Goal: Transaction & Acquisition: Purchase product/service

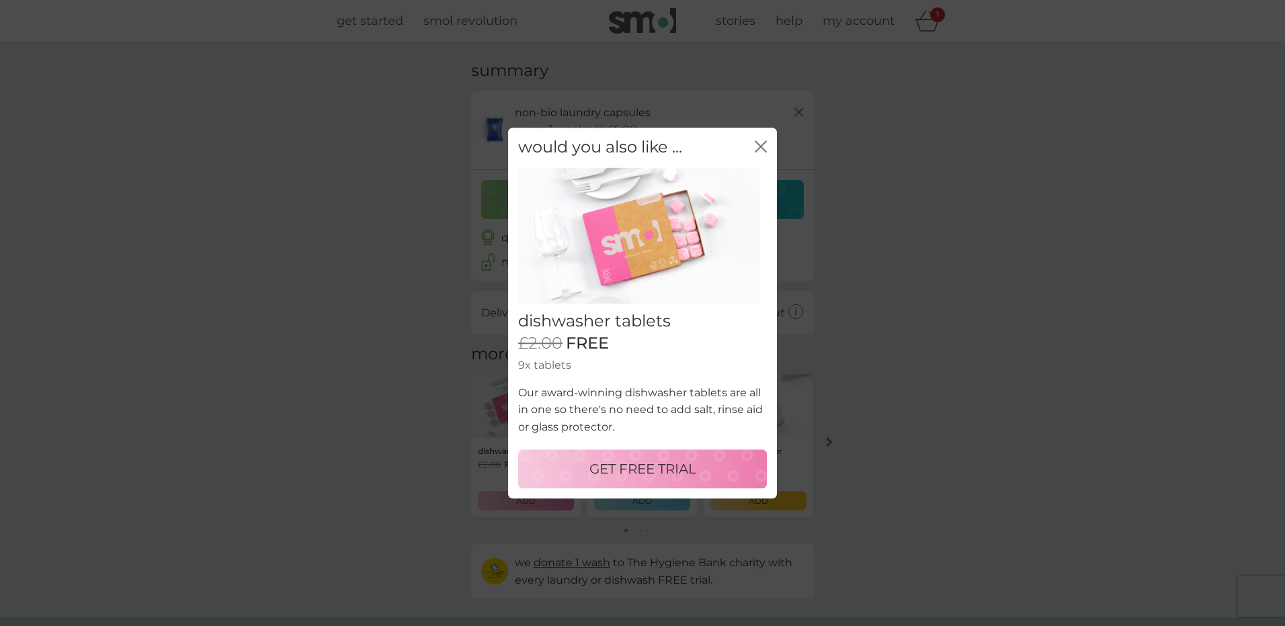
click at [761, 154] on button "close" at bounding box center [761, 147] width 12 height 14
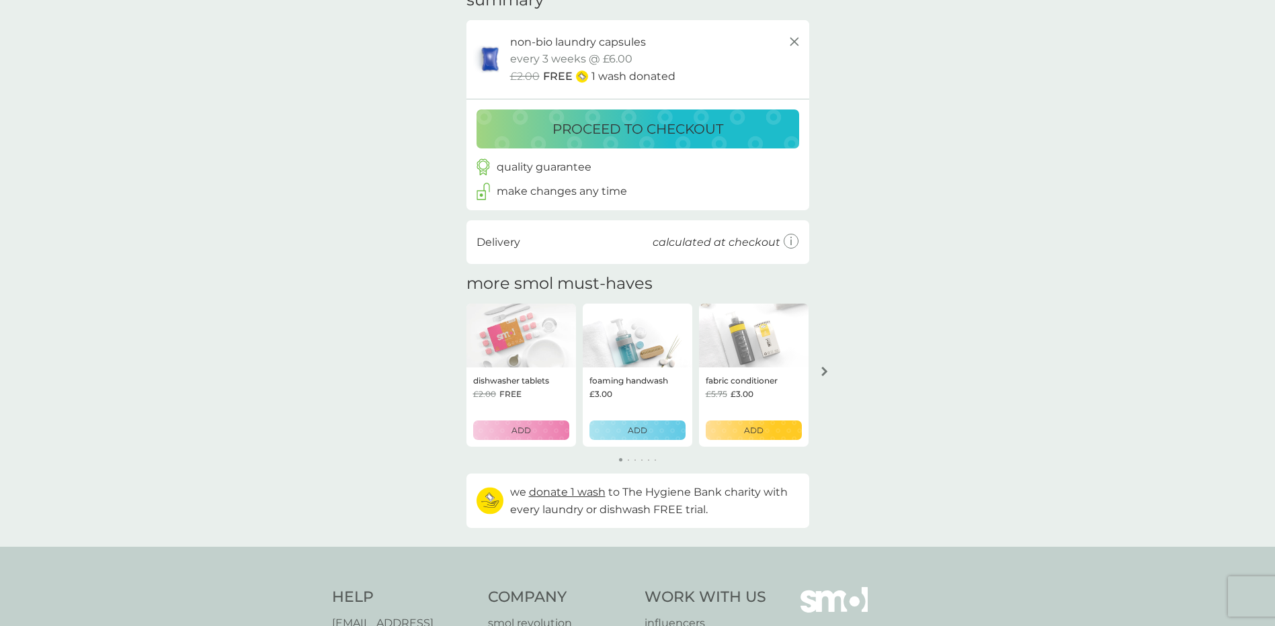
scroll to position [134, 0]
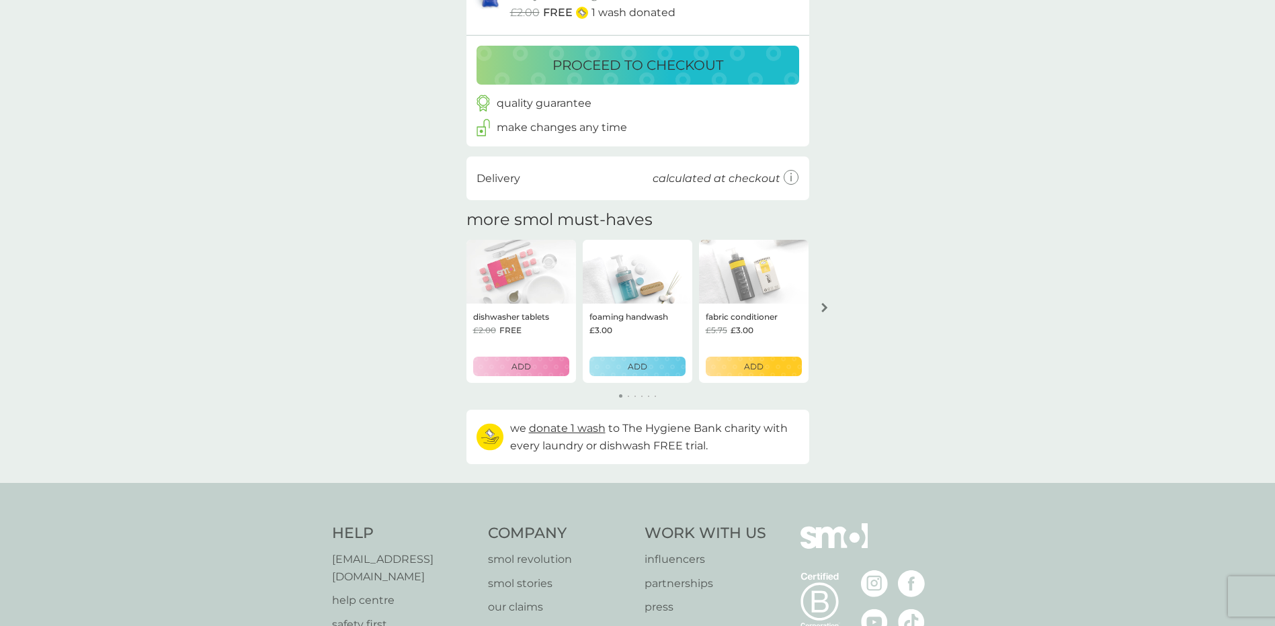
click at [757, 372] on p "ADD" at bounding box center [753, 366] width 19 height 13
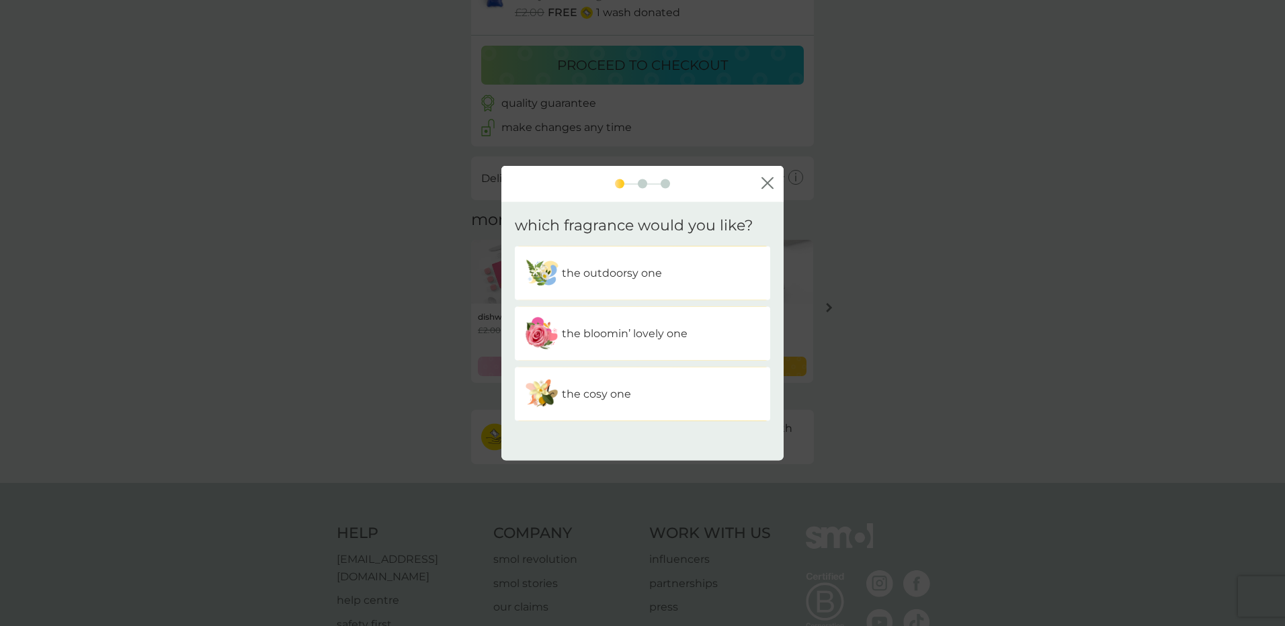
click at [657, 337] on p "the bloomin’ lovely one" at bounding box center [625, 333] width 126 height 17
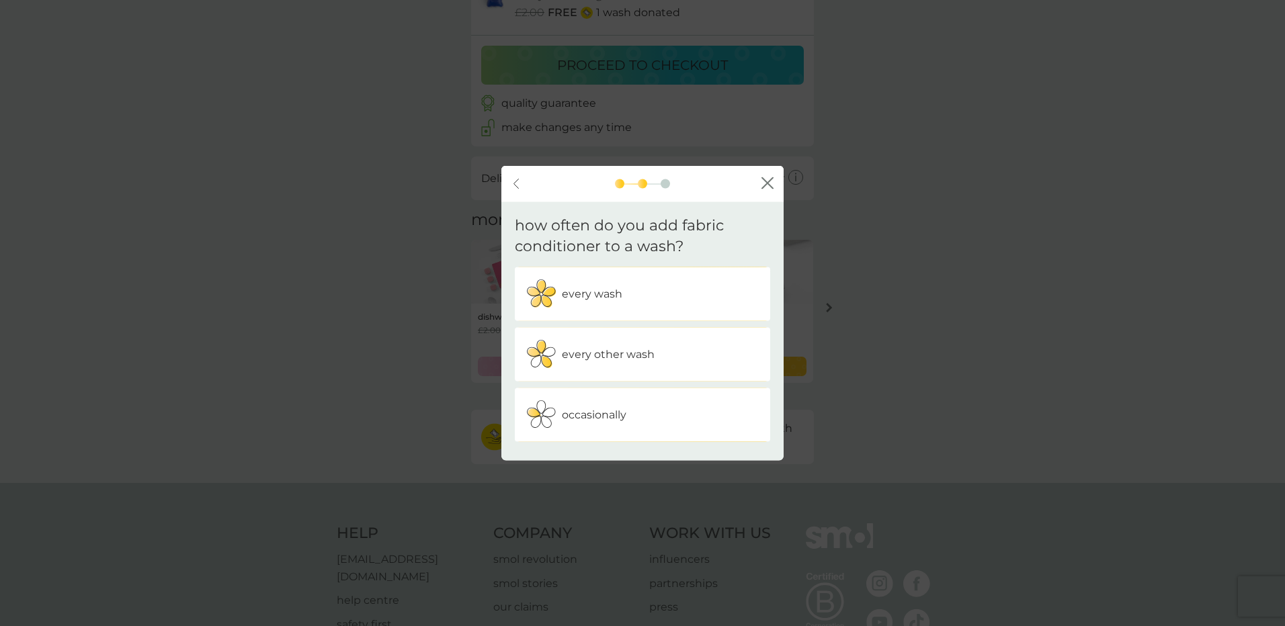
click at [657, 305] on div "every wash" at bounding box center [642, 294] width 235 height 34
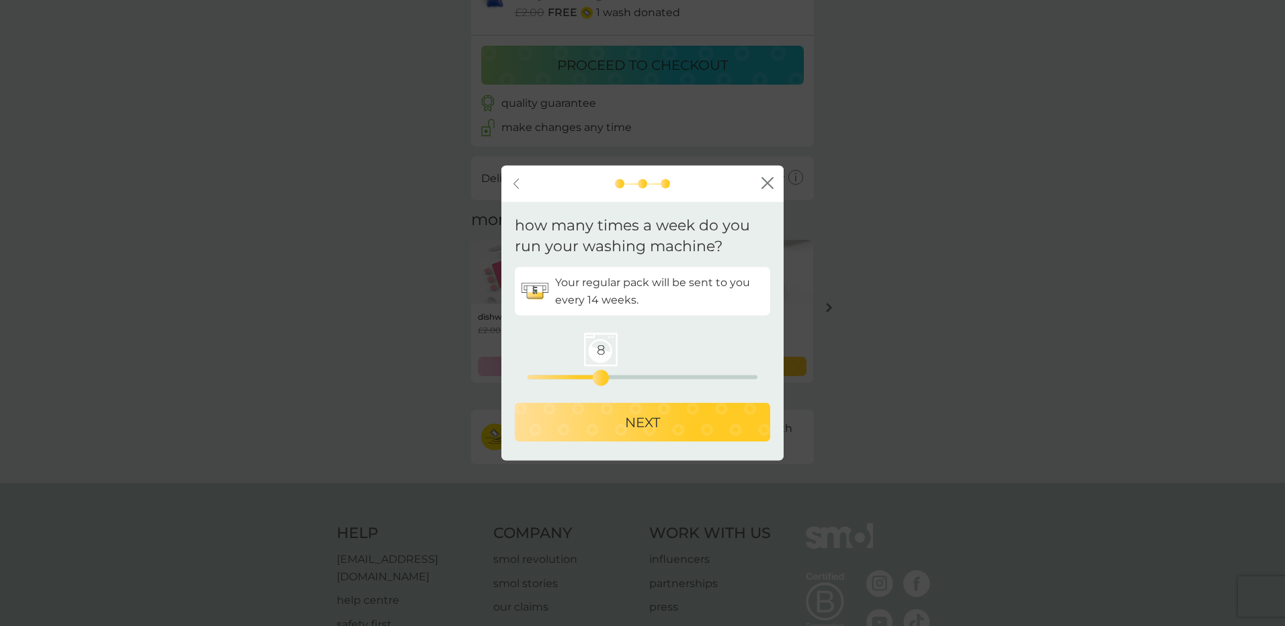
drag, startPoint x: 525, startPoint y: 377, endPoint x: 597, endPoint y: 379, distance: 71.9
click at [598, 379] on div "8" at bounding box center [600, 377] width 5 height 5
click at [635, 423] on p "NEXT" at bounding box center [642, 422] width 35 height 22
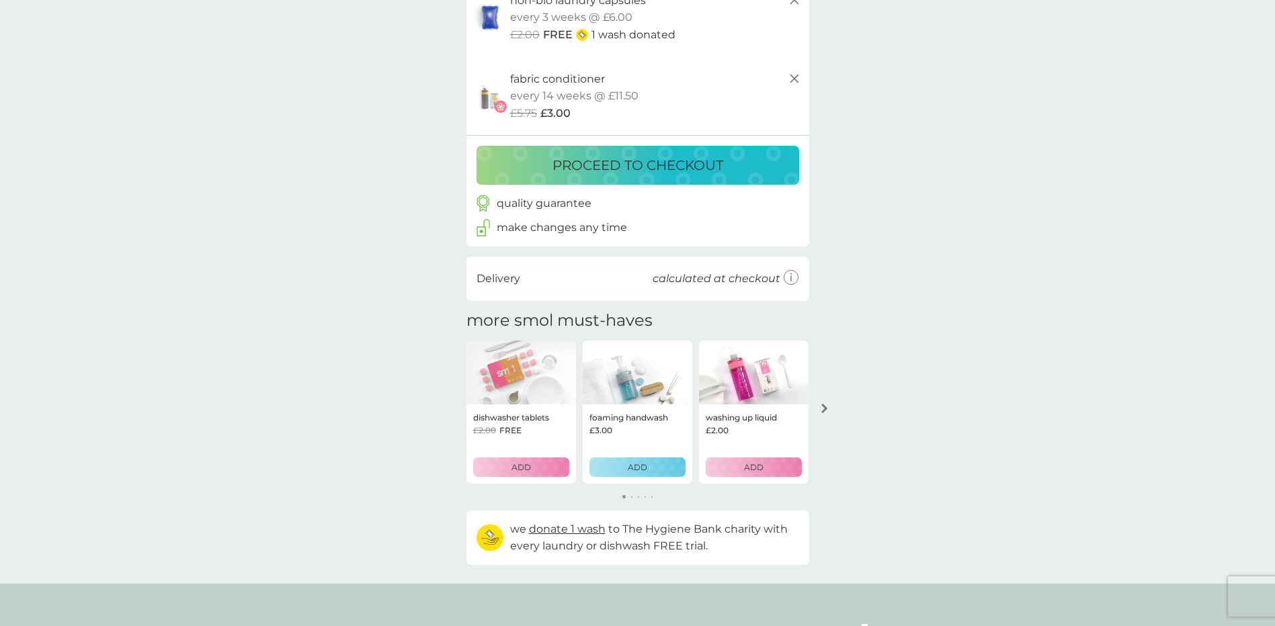
scroll to position [67, 0]
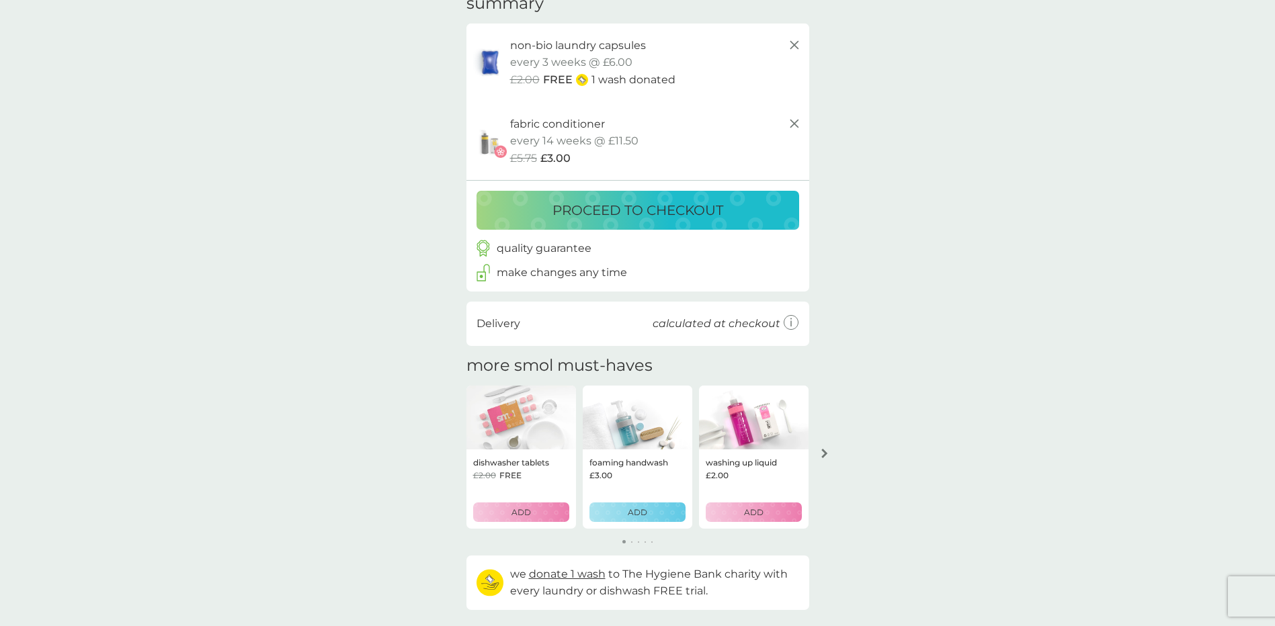
click at [683, 225] on button "proceed to checkout" at bounding box center [637, 210] width 323 height 39
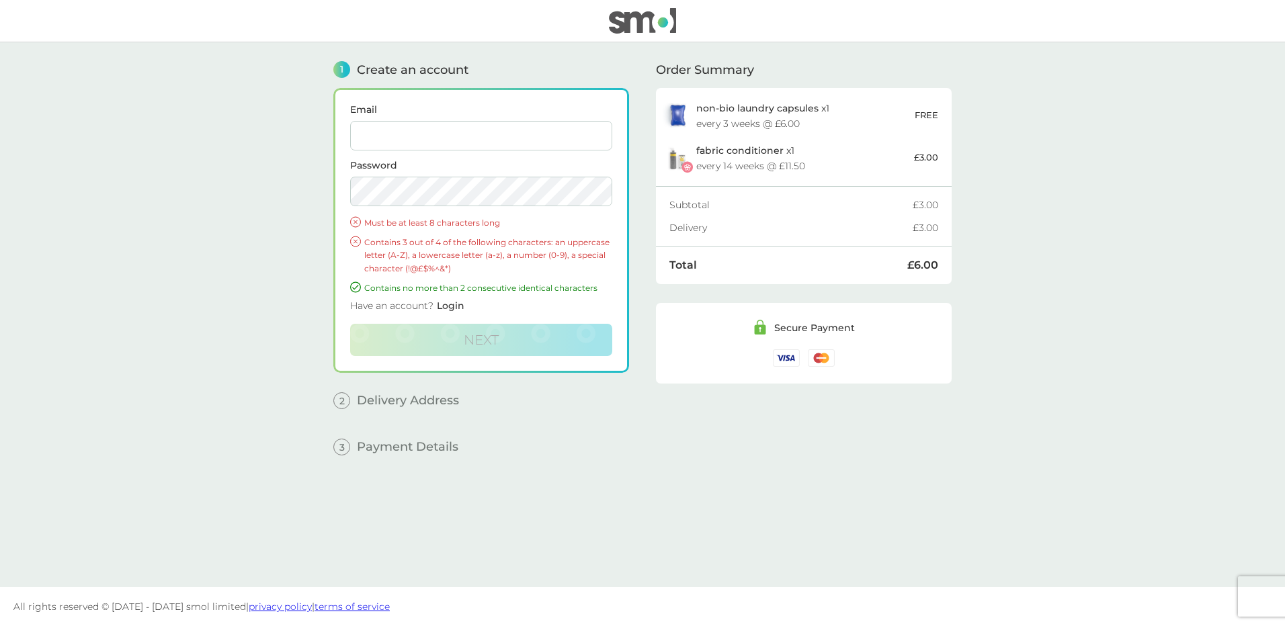
click at [450, 142] on input "Email" at bounding box center [481, 136] width 262 height 30
type input "[EMAIL_ADDRESS][DOMAIN_NAME]"
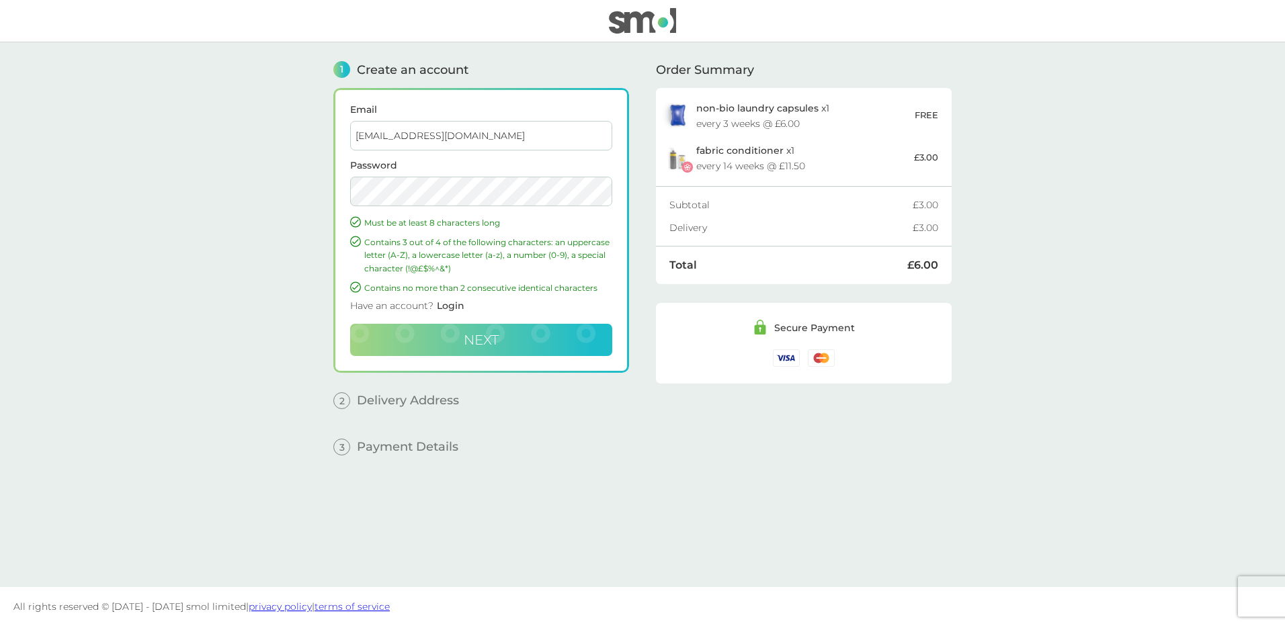
click at [507, 333] on button "Next" at bounding box center [481, 340] width 262 height 32
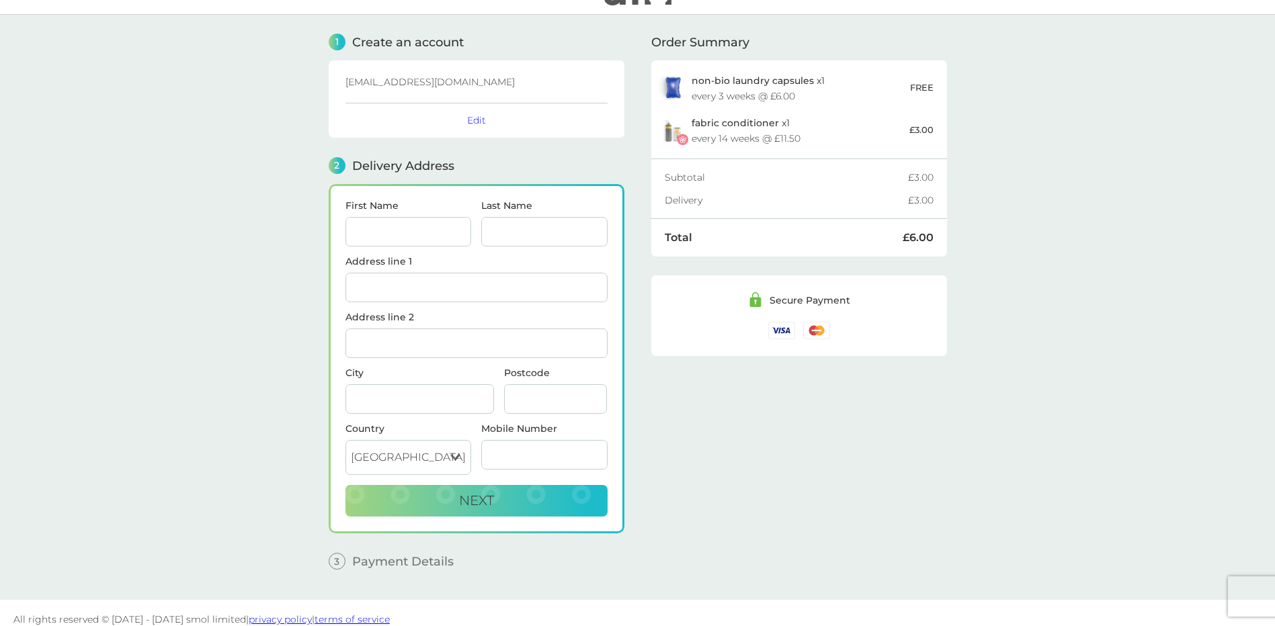
scroll to position [40, 0]
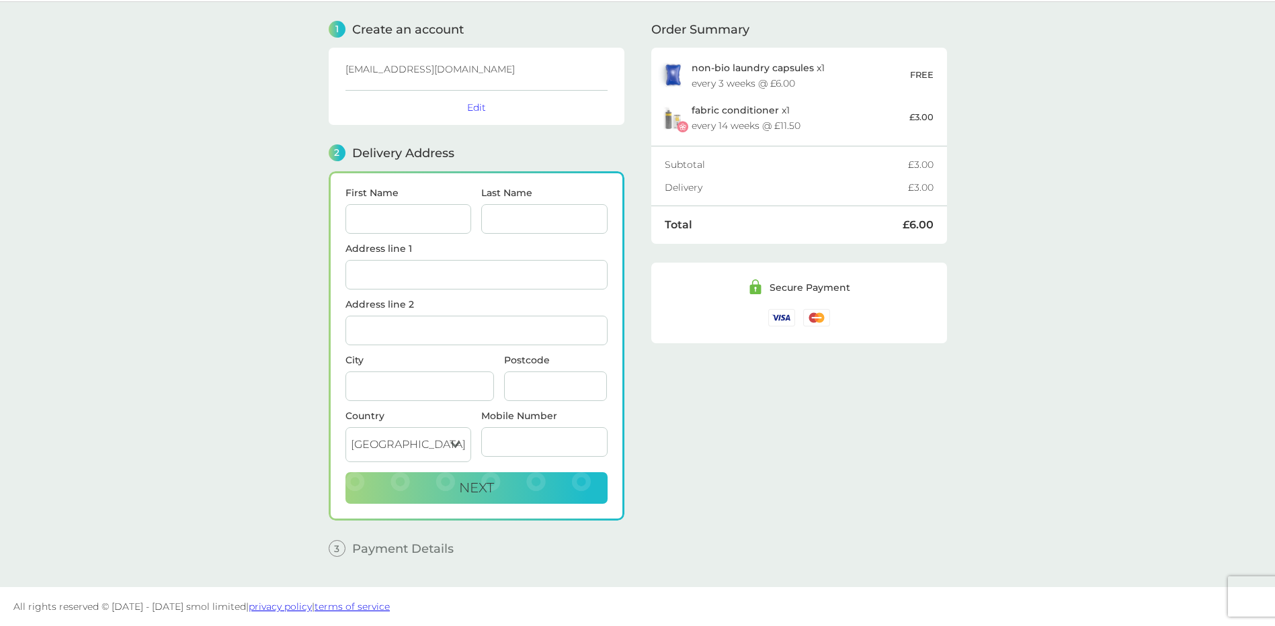
click at [403, 217] on input "First Name" at bounding box center [408, 219] width 126 height 30
type input "Aini"
type input "Wolf"
type input "[STREET_ADDRESS]"
type input "Headcorn"
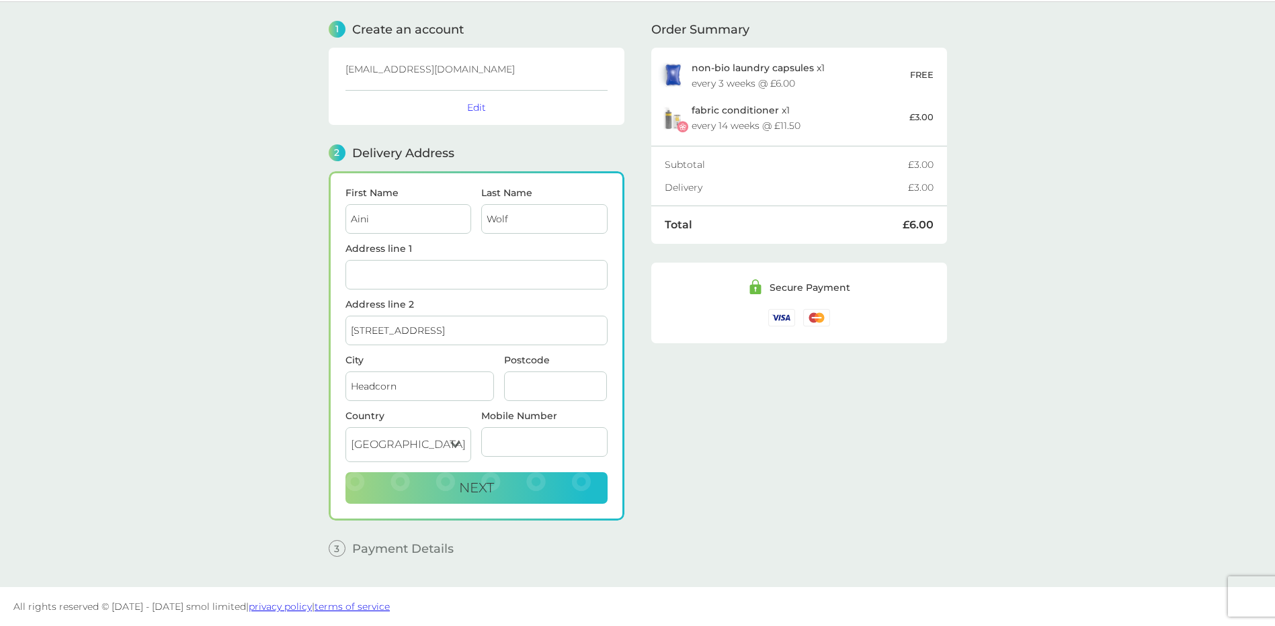
type input "TN27 9TZ"
type input "07789792725"
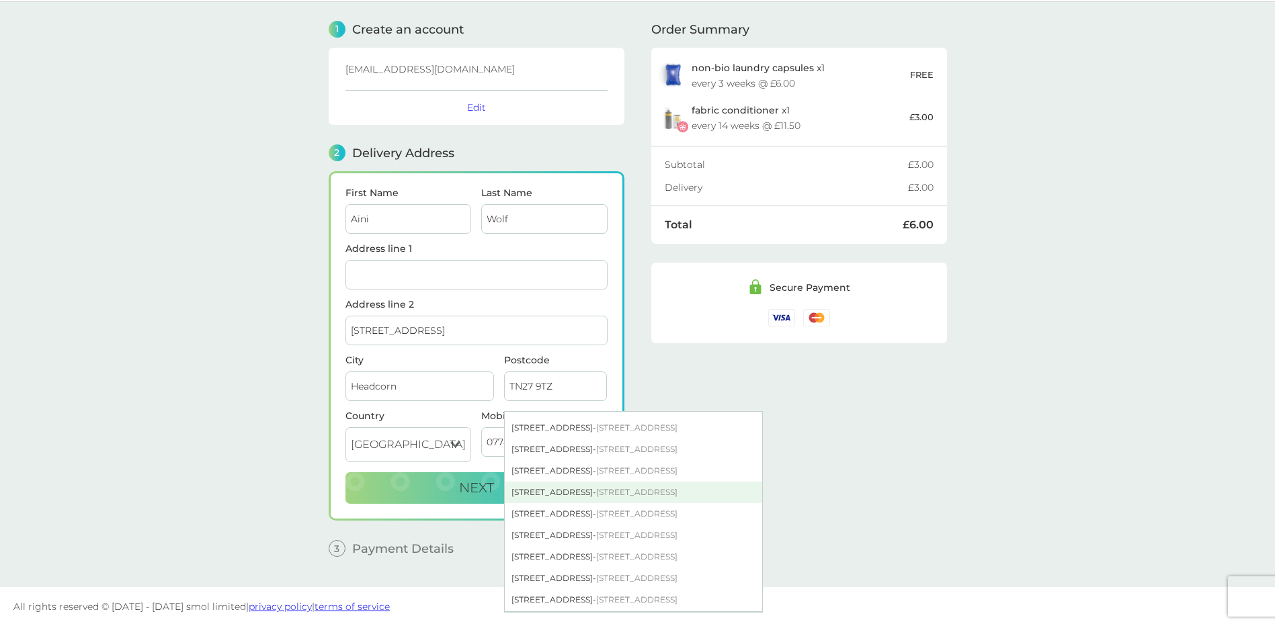
scroll to position [67, 0]
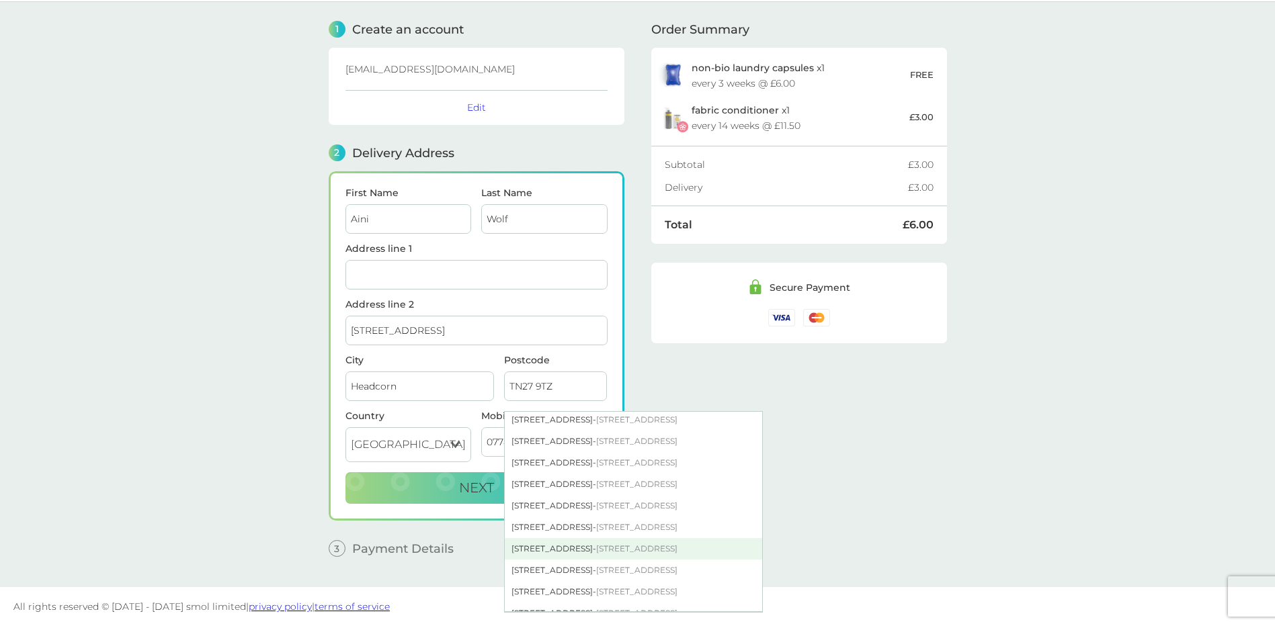
click at [532, 552] on div "[STREET_ADDRESS]" at bounding box center [633, 549] width 257 height 22
type input "[STREET_ADDRESS]"
type input "Ashford"
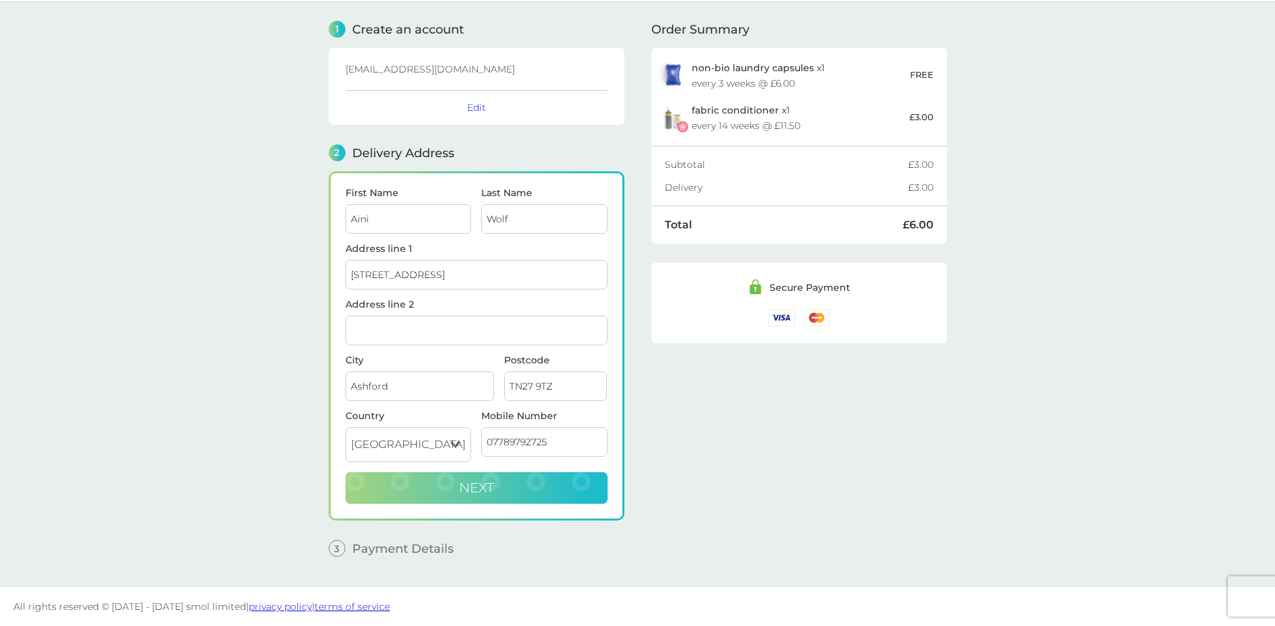
click at [479, 497] on button "Next" at bounding box center [476, 488] width 262 height 32
checkbox input "true"
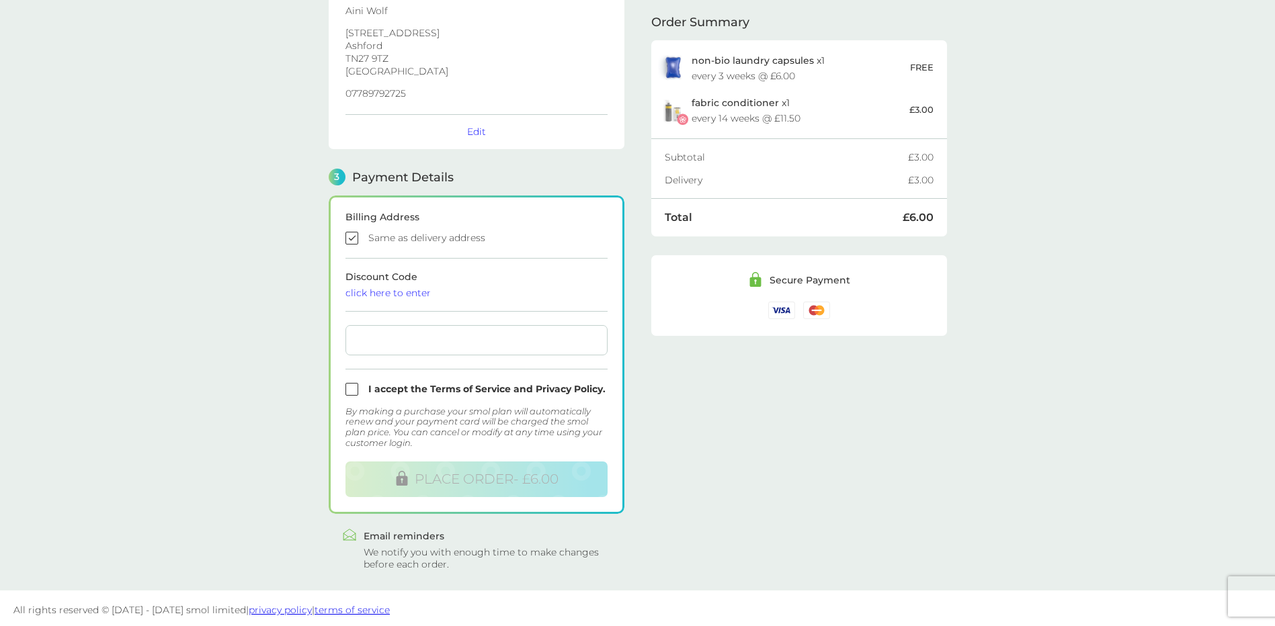
scroll to position [226, 0]
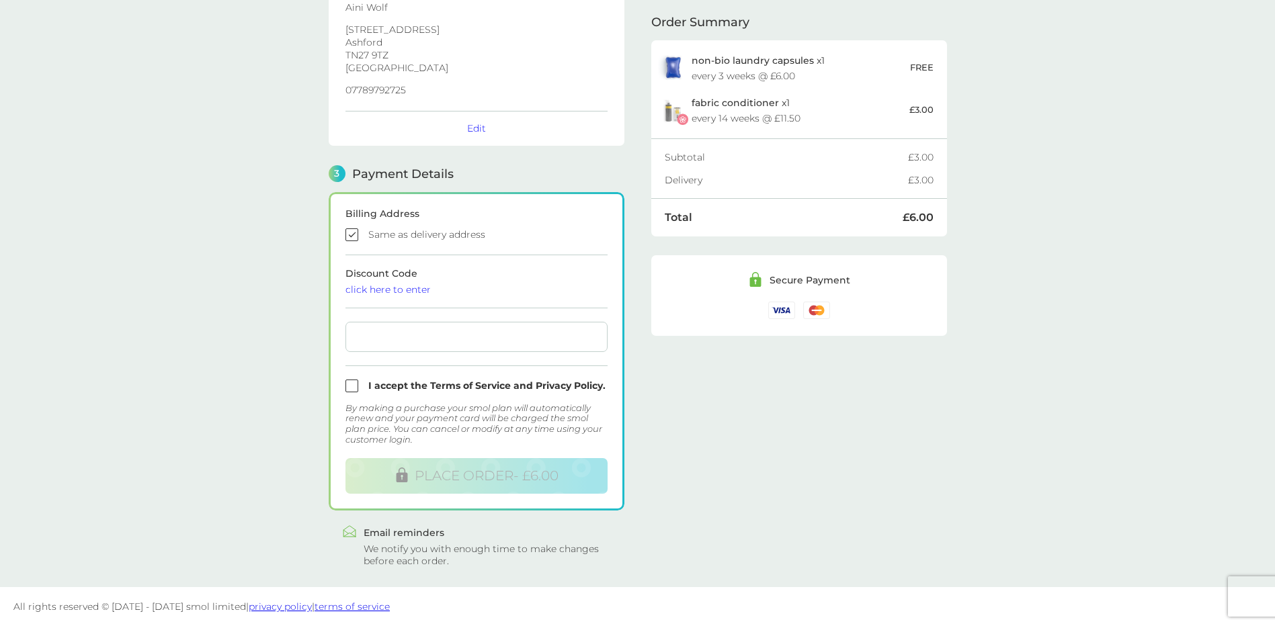
click at [352, 387] on input "checkbox" at bounding box center [476, 386] width 262 height 13
checkbox input "true"
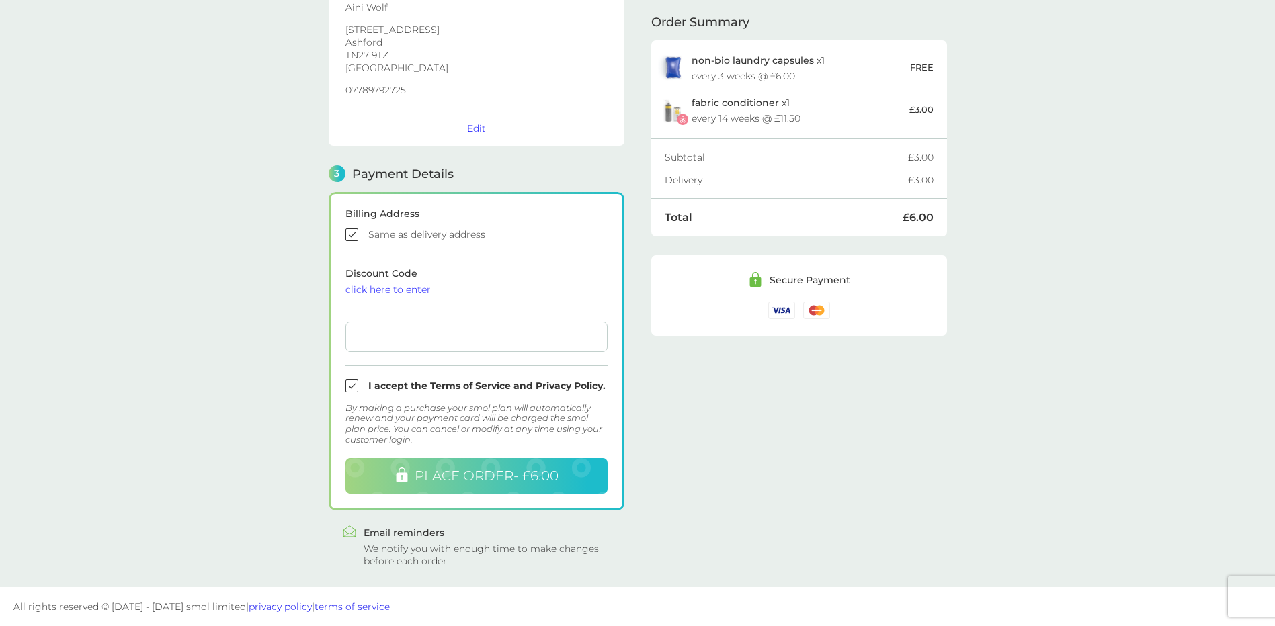
click at [419, 472] on span "PLACE ORDER - £6.00" at bounding box center [487, 476] width 144 height 16
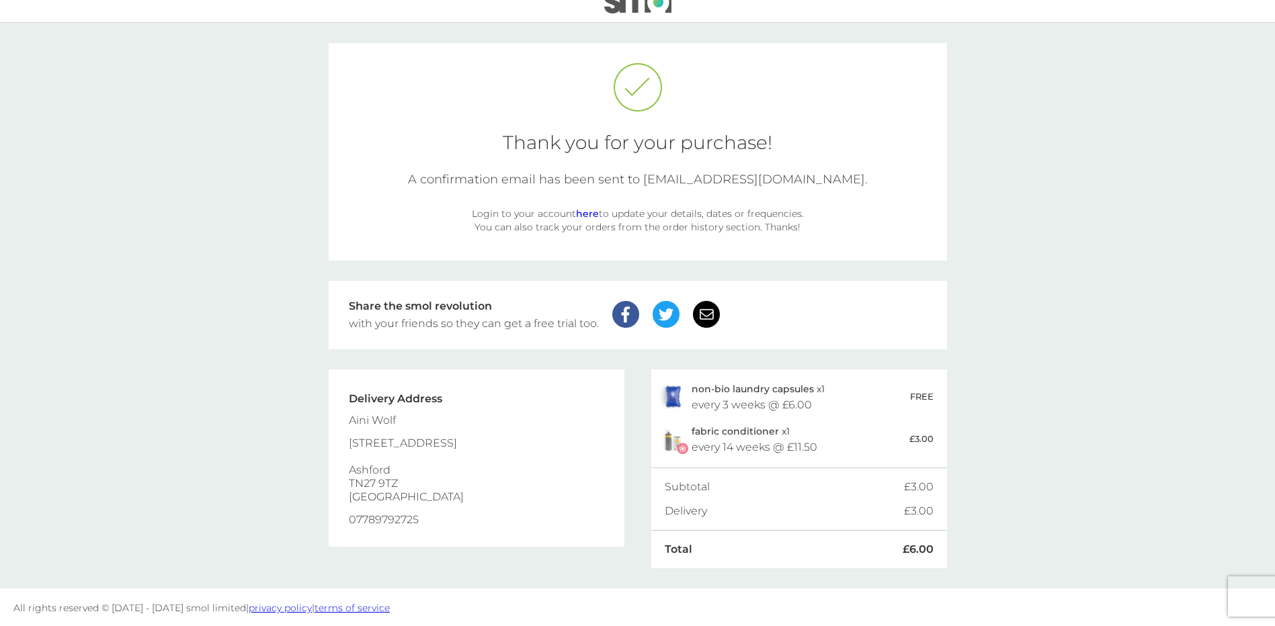
scroll to position [21, 0]
